Goal: Transaction & Acquisition: Purchase product/service

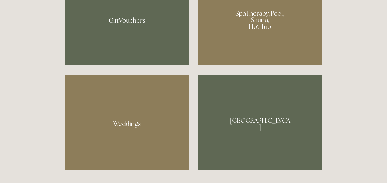
scroll to position [448, 0]
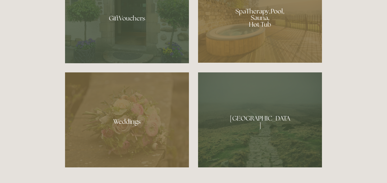
click at [228, 28] on div at bounding box center [260, 15] width 124 height 93
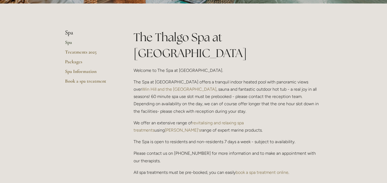
scroll to position [114, 0]
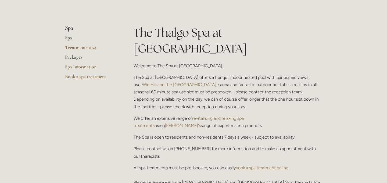
click at [79, 57] on link "Packages" at bounding box center [90, 59] width 51 height 10
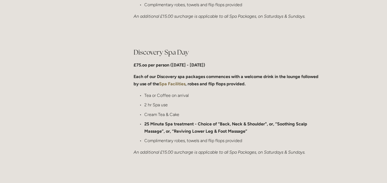
scroll to position [389, 0]
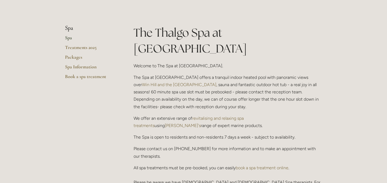
scroll to position [114, 0]
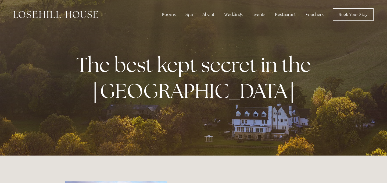
scroll to position [448, 0]
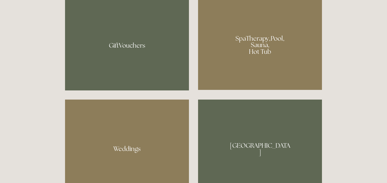
scroll to position [417, 0]
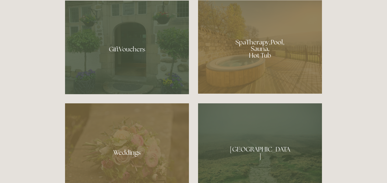
click at [146, 59] on div at bounding box center [127, 47] width 124 height 93
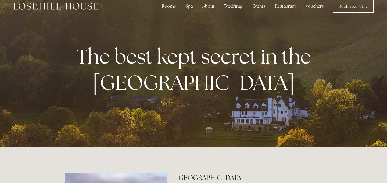
scroll to position [0, 0]
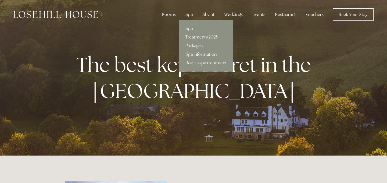
click at [193, 45] on link "Packages" at bounding box center [206, 45] width 54 height 9
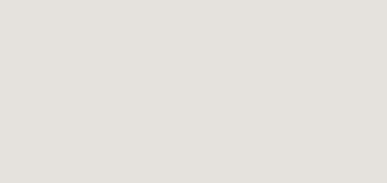
scroll to position [144, 0]
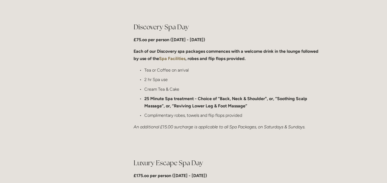
scroll to position [416, 0]
